Goal: Task Accomplishment & Management: Use online tool/utility

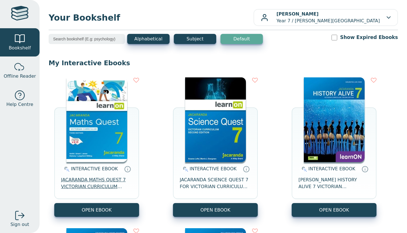
click at [79, 189] on span "JACARANDA MATHS QUEST 7 VICTORIAN CURRICULUM LEARNON EBOOK 3E" at bounding box center [96, 184] width 71 height 14
